Goal: Navigation & Orientation: Find specific page/section

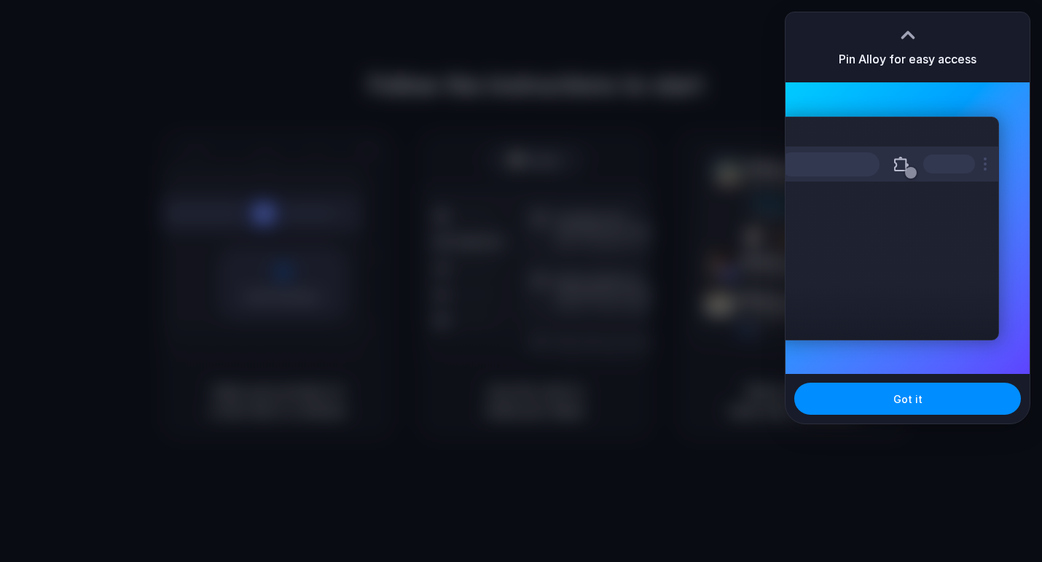
click at [812, 437] on div at bounding box center [521, 281] width 1042 height 562
click at [851, 398] on button "Got it" at bounding box center [907, 399] width 227 height 32
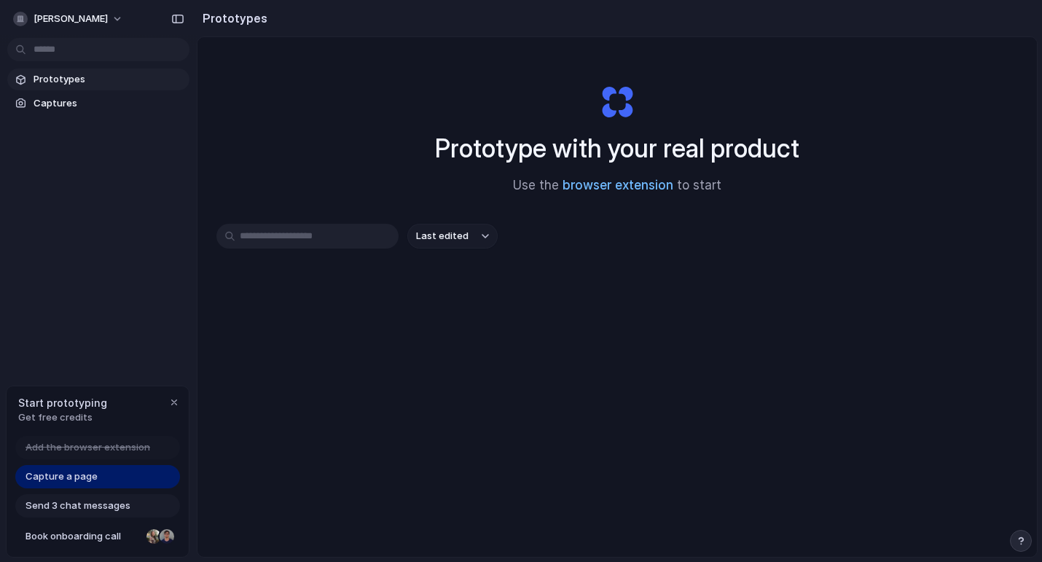
click at [629, 181] on link "browser extension" at bounding box center [618, 185] width 111 height 15
